Goal: Check status: Check status

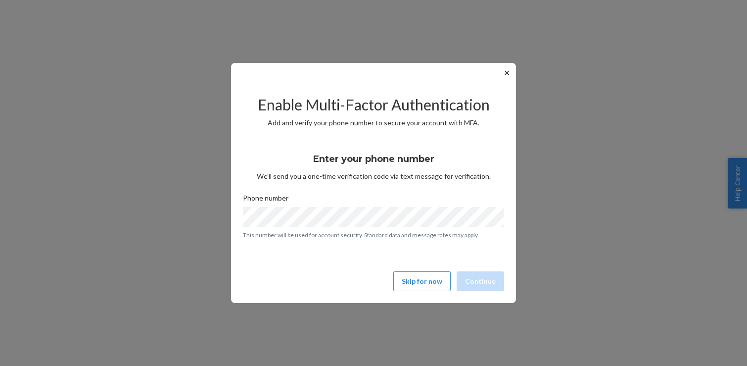
click at [508, 73] on button "✕" at bounding box center [507, 73] width 10 height 12
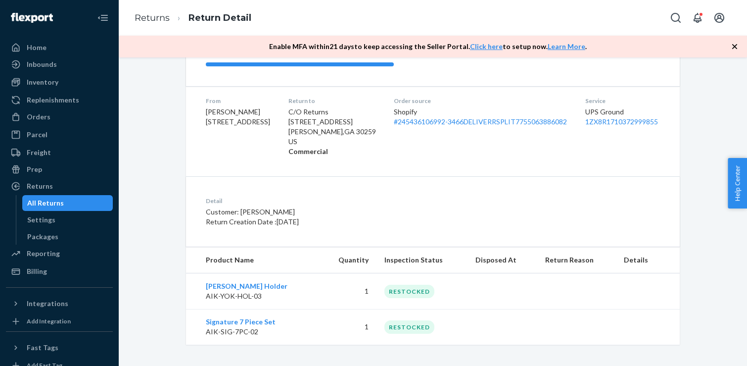
scroll to position [140, 0]
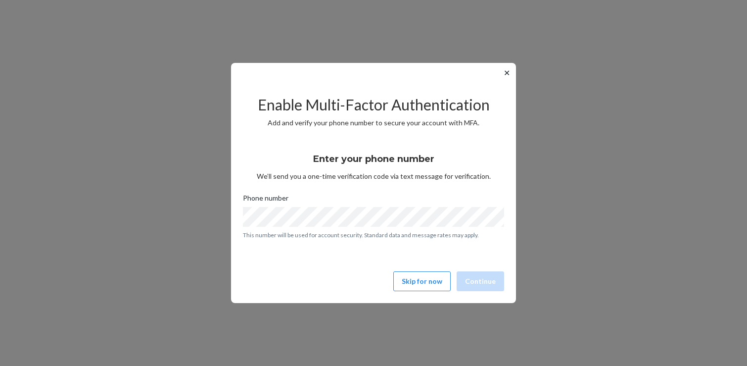
click at [507, 74] on button "✕" at bounding box center [507, 73] width 10 height 12
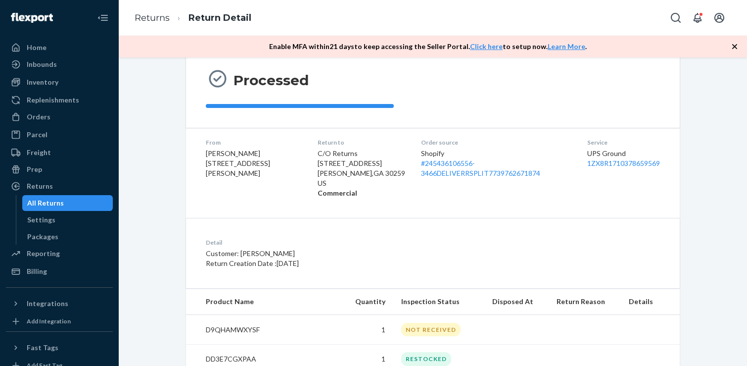
scroll to position [256, 0]
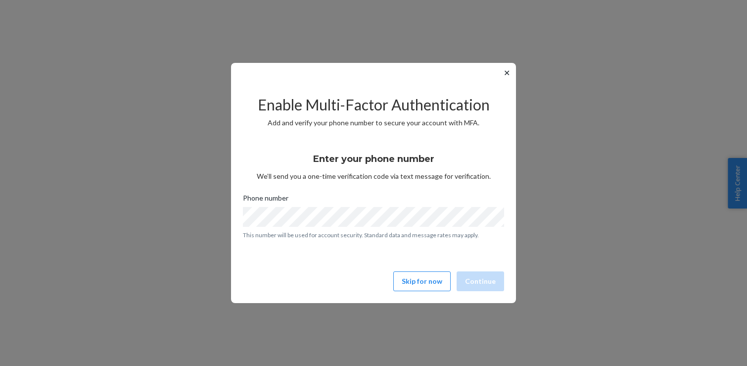
click at [508, 71] on button "✕" at bounding box center [507, 73] width 10 height 12
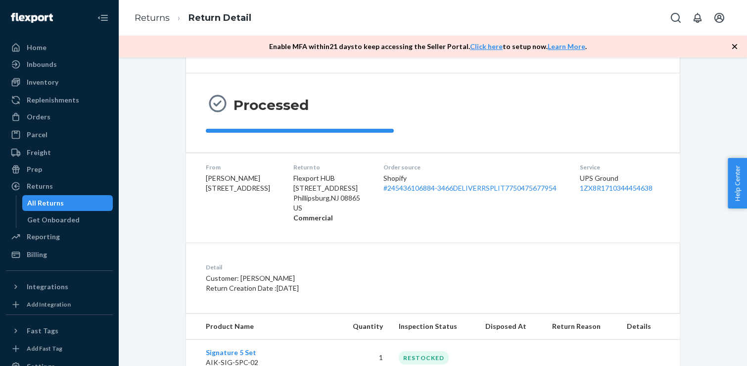
scroll to position [140, 0]
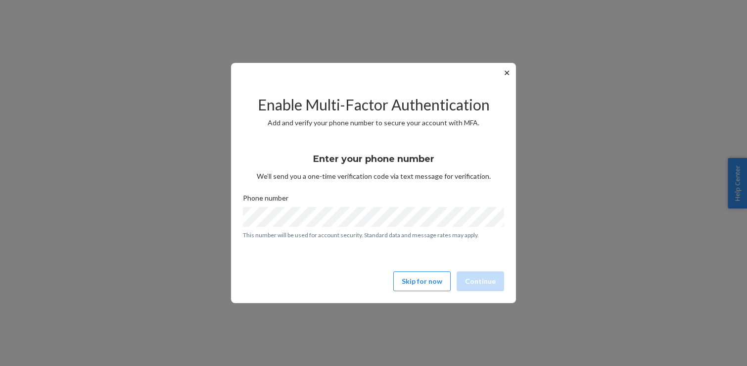
click at [510, 73] on button "✕" at bounding box center [507, 73] width 10 height 12
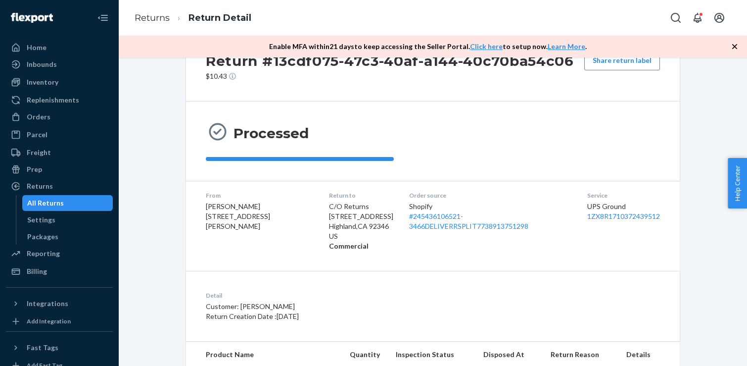
scroll to position [104, 0]
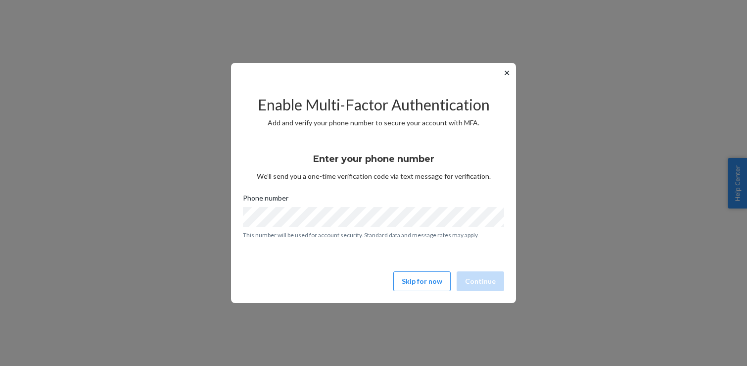
click at [506, 73] on button "✕" at bounding box center [507, 73] width 10 height 12
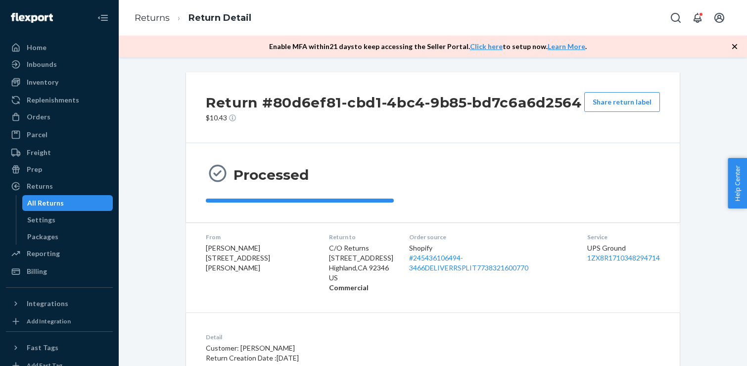
click at [223, 249] on span "Ma teresa Donor 4646 Verdugo Rd Los Angeles, CA 90065-4934" at bounding box center [238, 257] width 64 height 28
copy span "Ma teresa Donor"
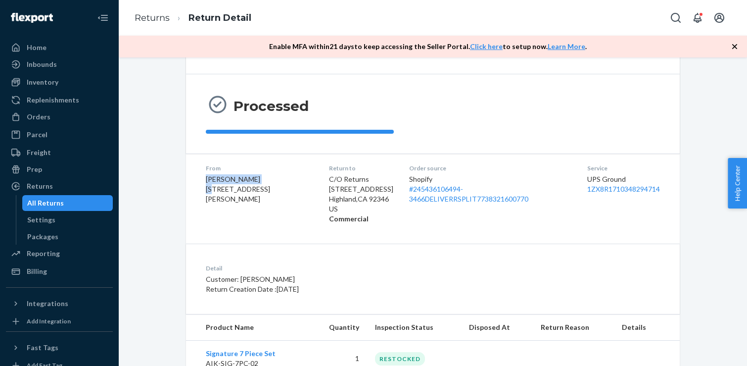
scroll to position [104, 0]
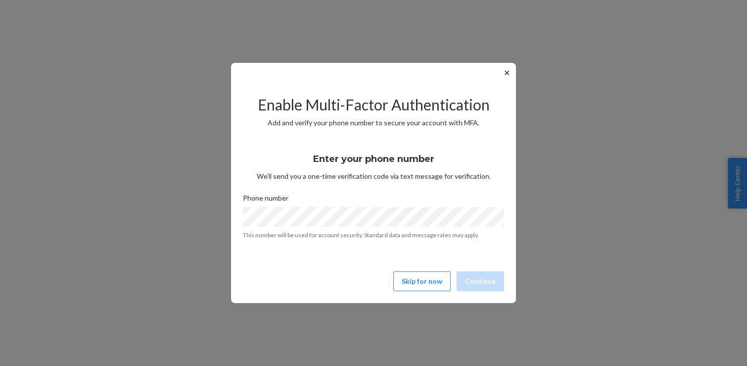
click at [506, 71] on button "✕" at bounding box center [507, 73] width 10 height 12
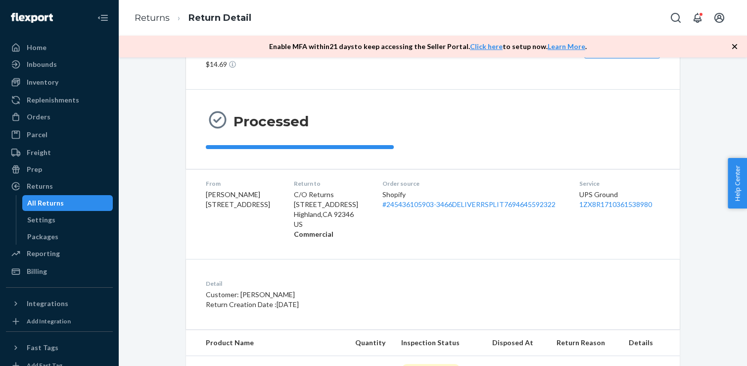
scroll to position [191, 0]
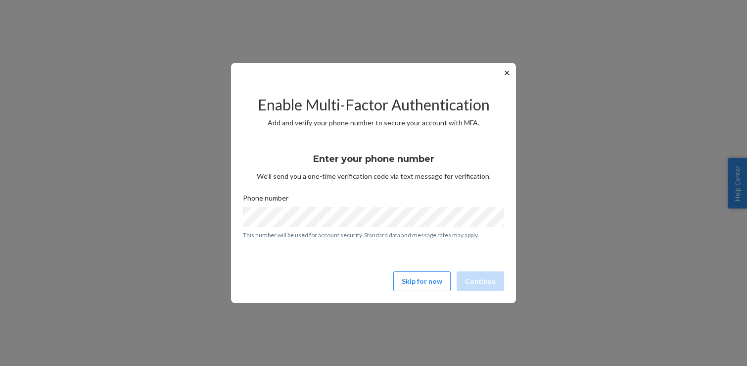
click at [507, 72] on button "✕" at bounding box center [507, 73] width 10 height 12
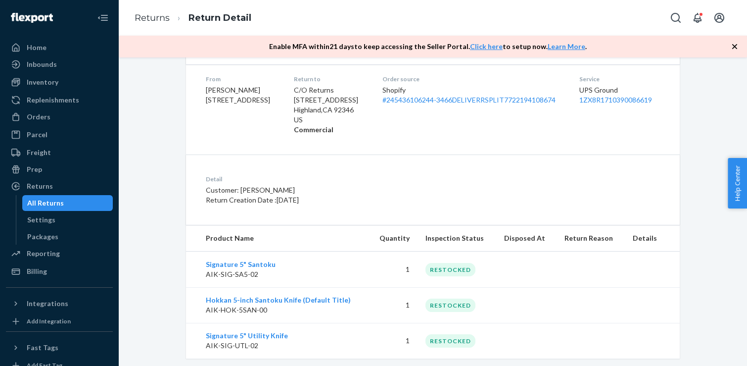
scroll to position [175, 0]
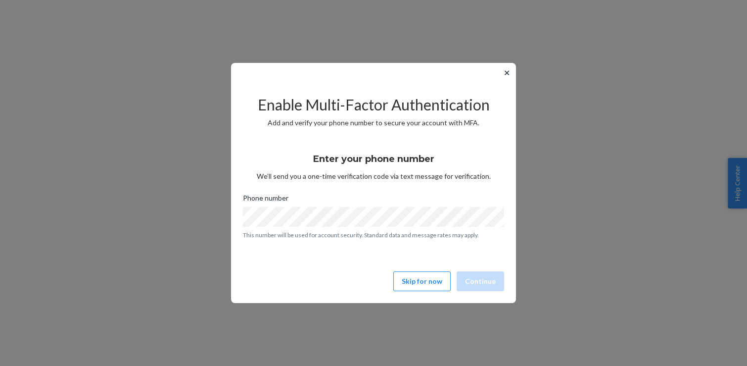
click at [507, 77] on button "✕" at bounding box center [507, 73] width 10 height 12
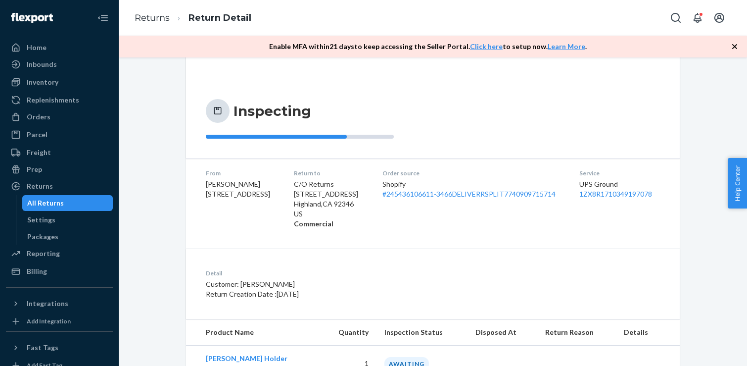
scroll to position [140, 0]
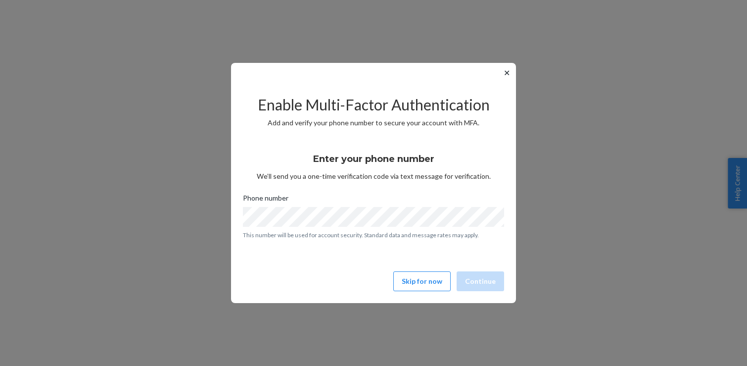
click at [505, 79] on div "✕ Enable Multi-Factor Authentication Add and verify your phone number to secure…" at bounding box center [373, 183] width 285 height 240
click at [505, 70] on button "✕" at bounding box center [507, 73] width 10 height 12
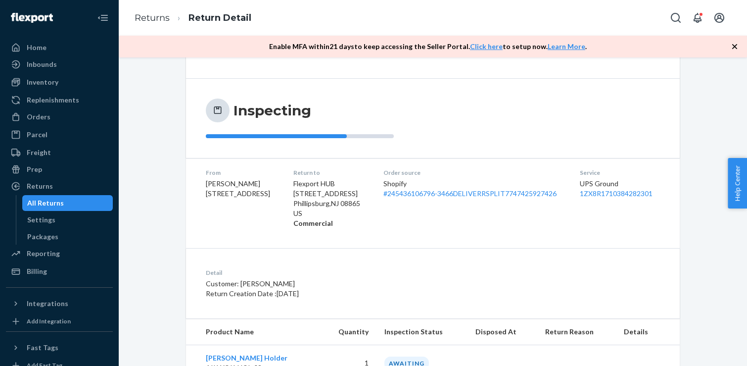
scroll to position [140, 0]
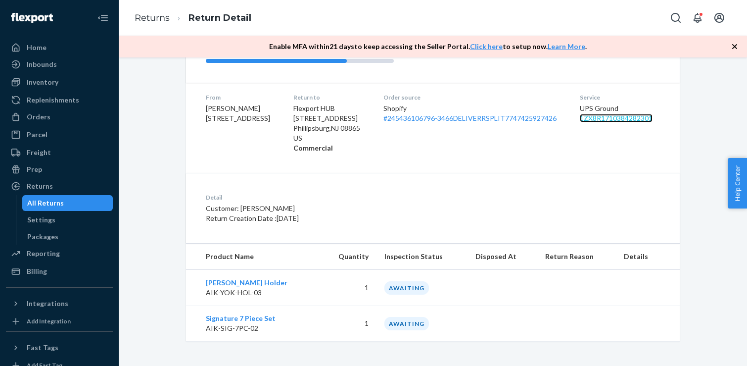
click at [628, 119] on link "1ZX8R1710384282301" at bounding box center [616, 118] width 73 height 8
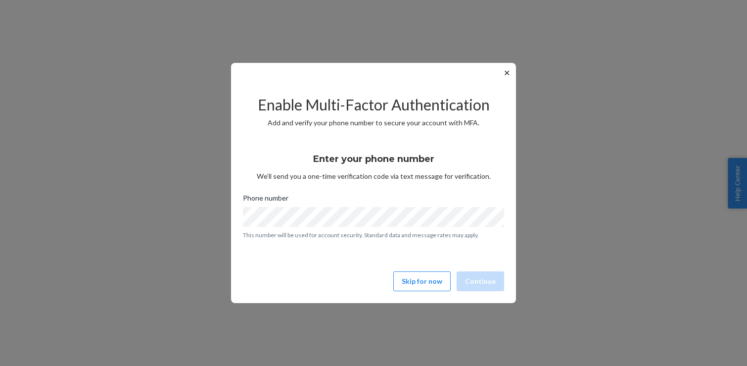
click at [508, 71] on button "✕" at bounding box center [507, 73] width 10 height 12
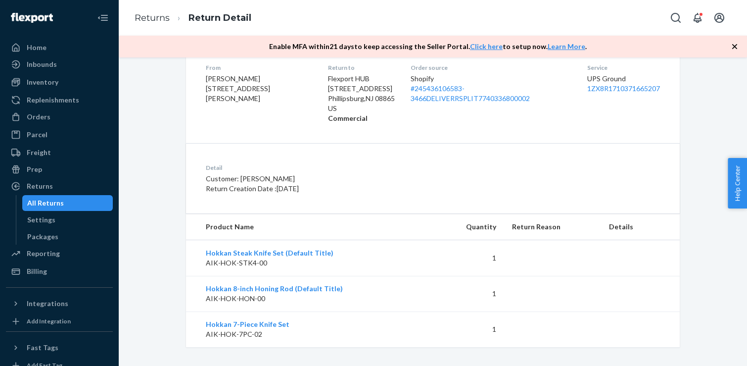
scroll to position [175, 0]
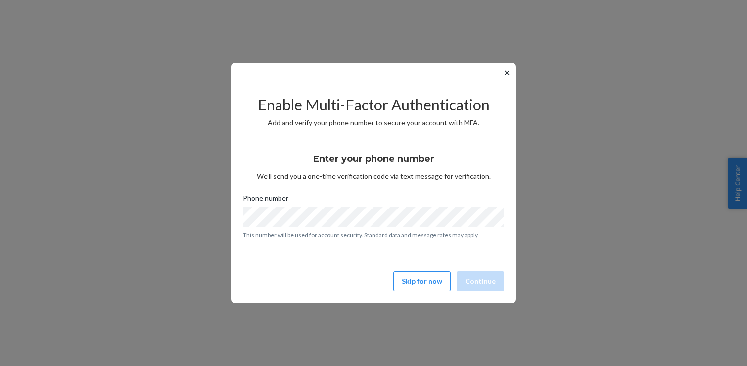
click at [506, 72] on button "✕" at bounding box center [507, 73] width 10 height 12
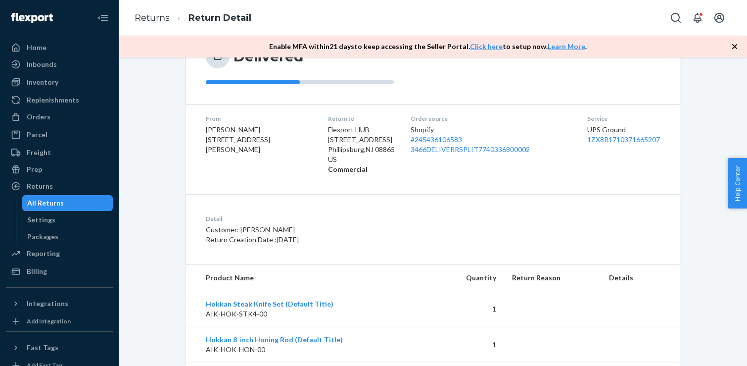
scroll to position [175, 0]
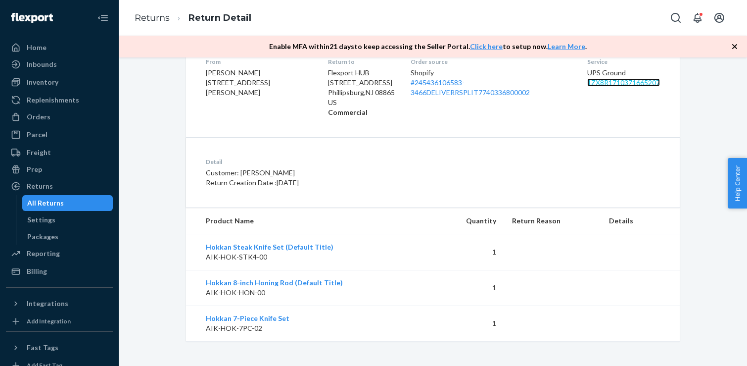
click at [600, 83] on link "1ZX8R1710371665207" at bounding box center [623, 82] width 73 height 8
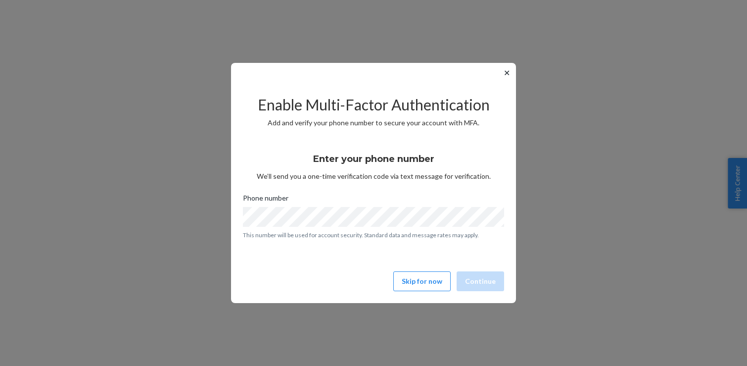
click at [506, 75] on button "✕" at bounding box center [507, 73] width 10 height 12
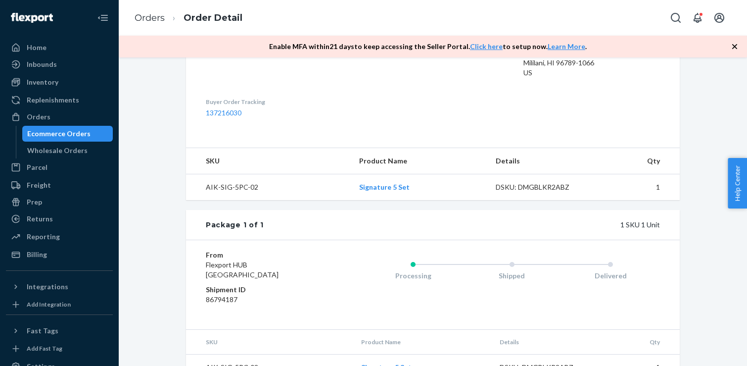
scroll to position [317, 0]
